Goal: Navigation & Orientation: Understand site structure

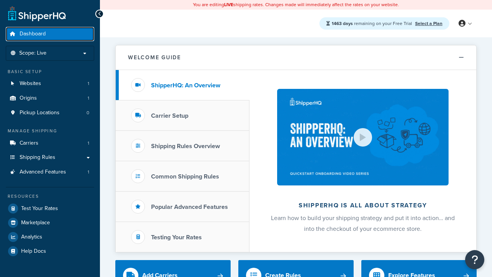
click at [33, 34] on span "Dashboard" at bounding box center [33, 34] width 26 height 7
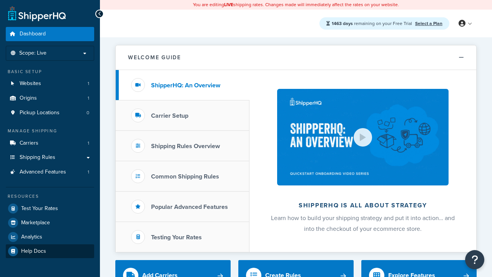
click at [33, 250] on span "Help Docs" at bounding box center [33, 251] width 25 height 7
